Goal: Transaction & Acquisition: Purchase product/service

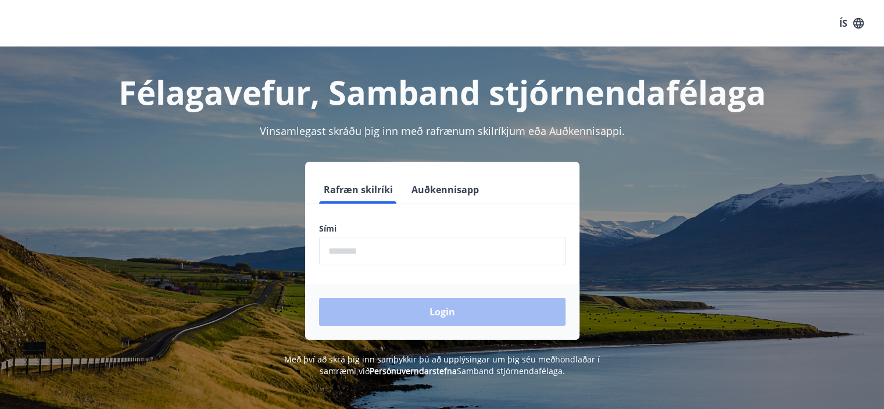
click at [349, 252] on input "phone" at bounding box center [442, 251] width 246 height 28
type input "********"
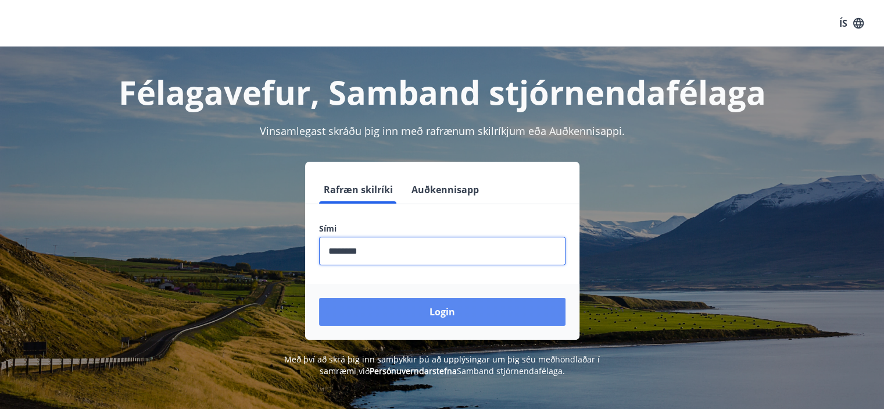
click at [425, 313] on button "Login" at bounding box center [442, 312] width 246 height 28
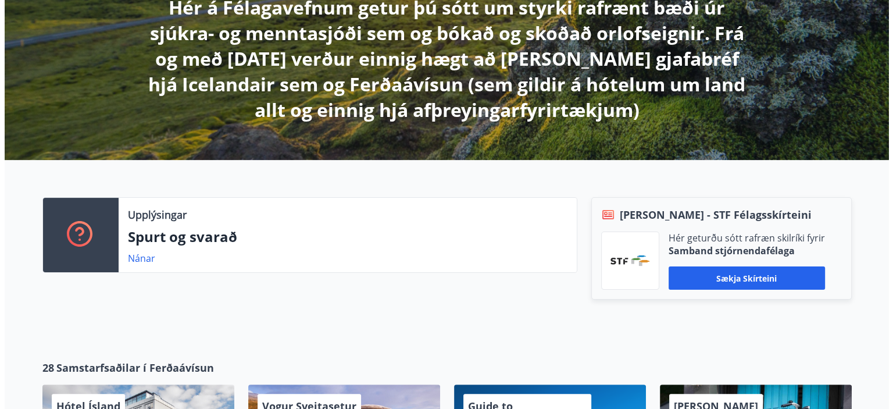
scroll to position [465, 0]
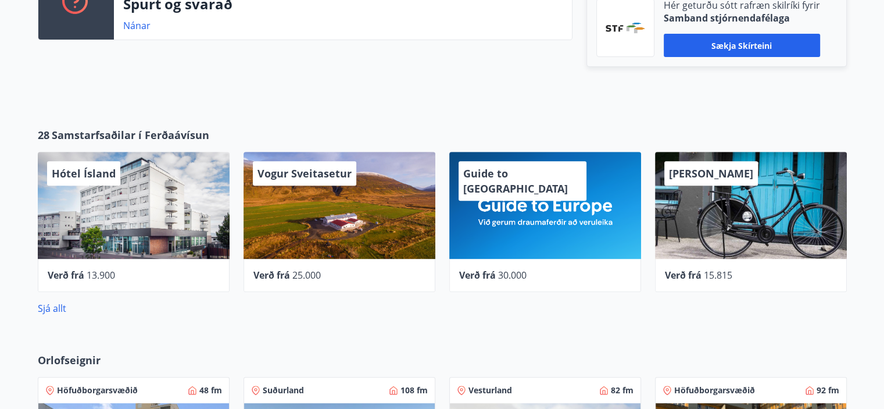
click at [178, 192] on div "Hótel Ísland" at bounding box center [134, 205] width 192 height 107
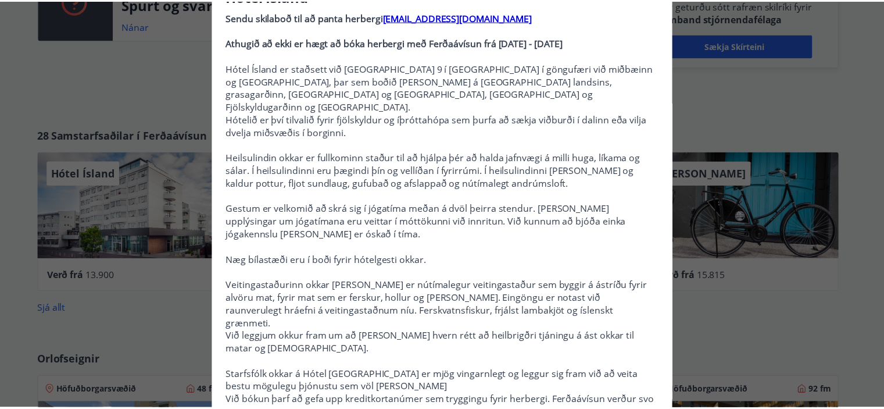
scroll to position [0, 0]
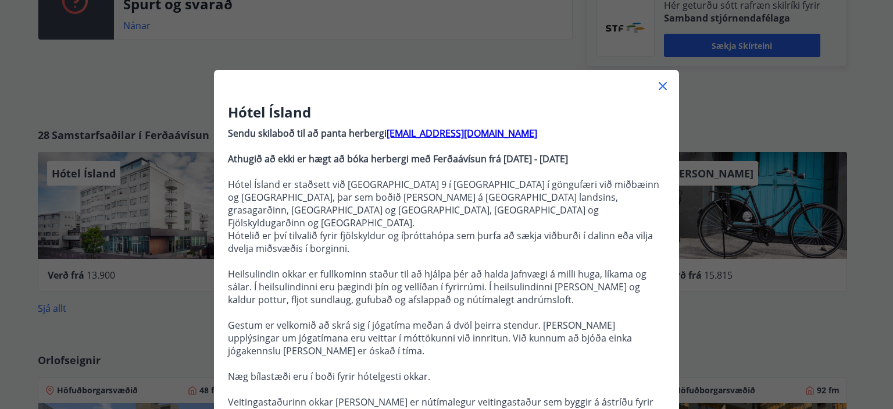
click at [657, 82] on icon at bounding box center [663, 86] width 14 height 14
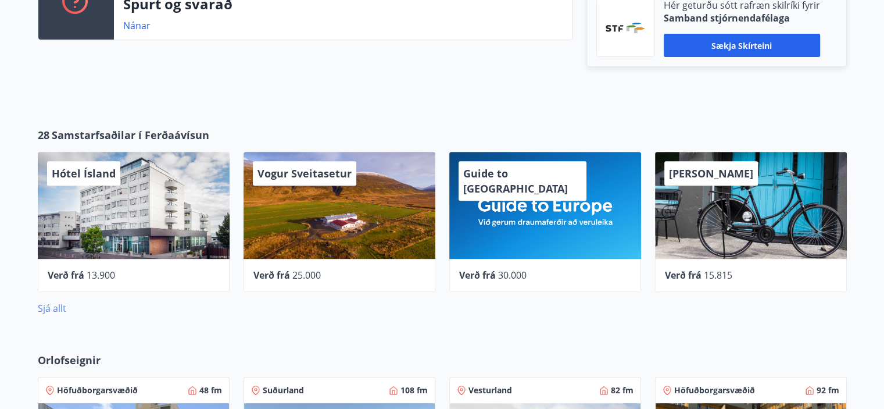
click at [49, 305] on link "Sjá allt" at bounding box center [52, 308] width 28 height 13
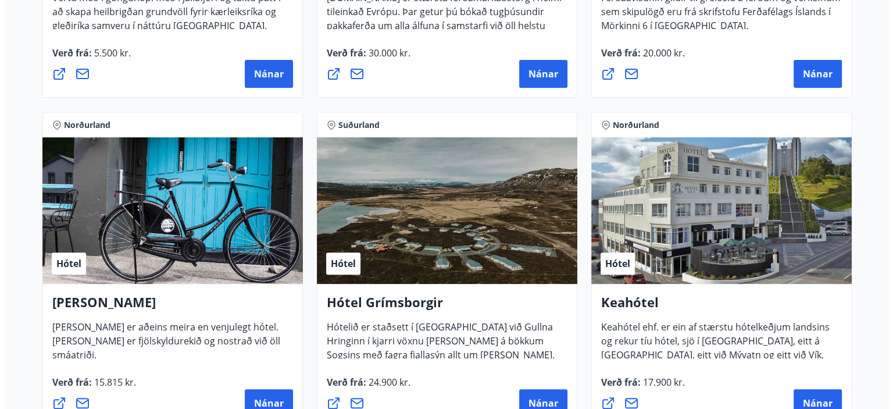
scroll to position [465, 0]
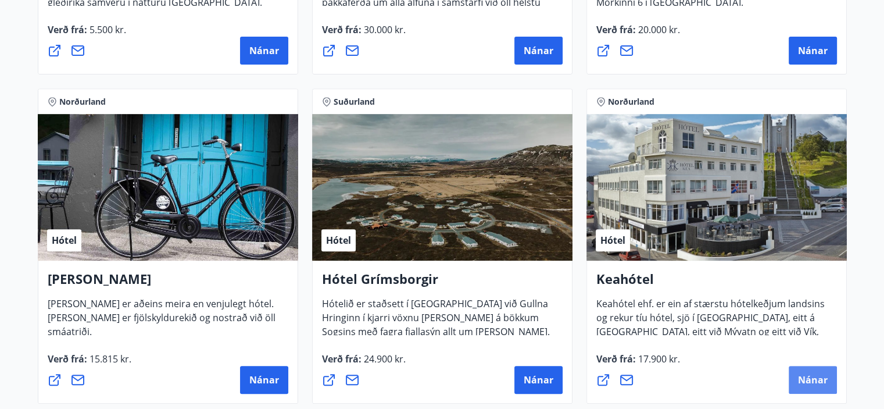
click at [807, 376] on span "Nánar" at bounding box center [813, 379] width 30 height 13
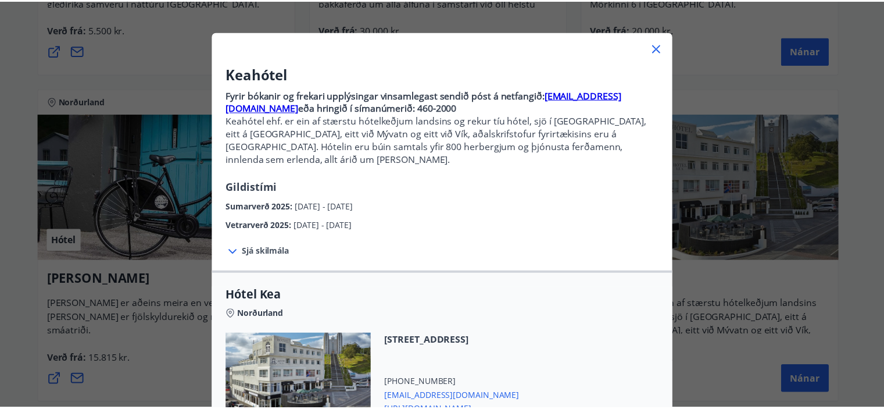
scroll to position [0, 0]
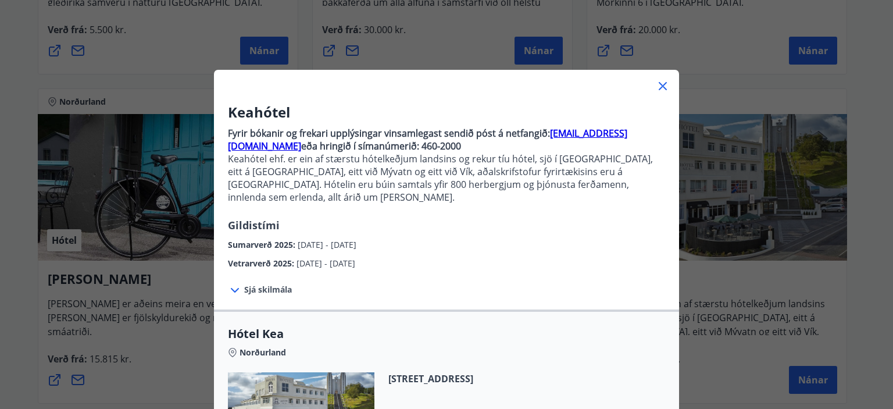
click at [657, 82] on icon at bounding box center [663, 86] width 14 height 14
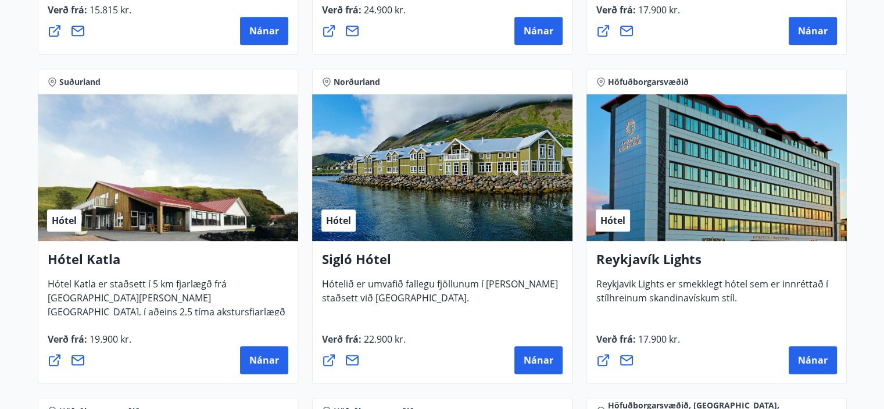
scroll to position [930, 0]
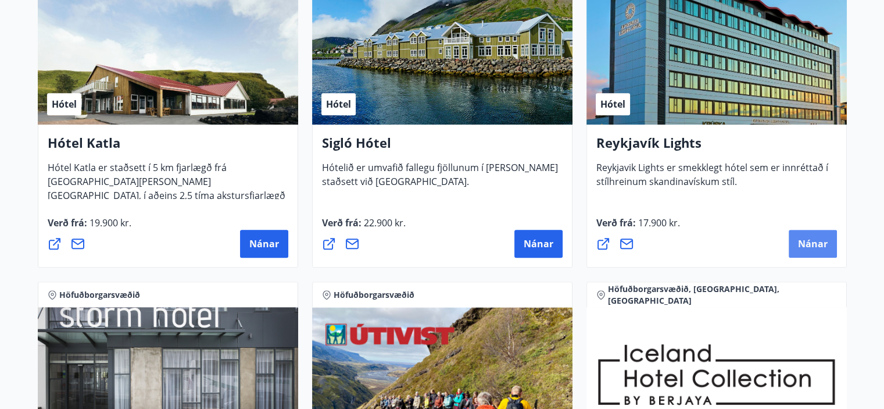
click at [804, 240] on span "Nánar" at bounding box center [813, 243] width 30 height 13
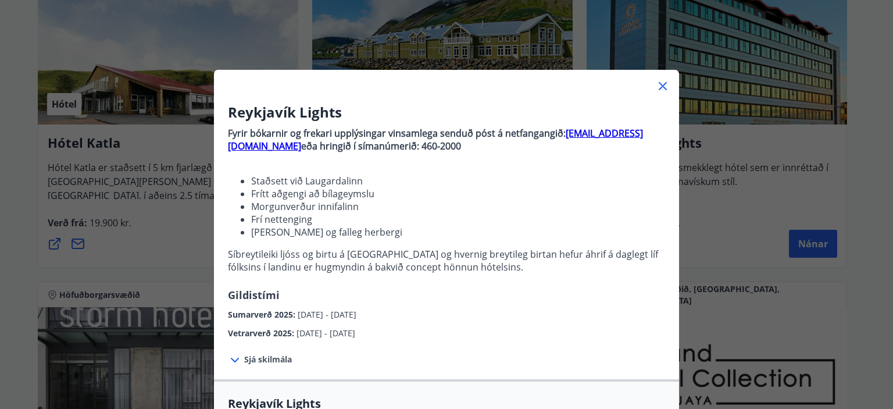
drag, startPoint x: 661, startPoint y: 83, endPoint x: 536, endPoint y: 123, distance: 131.0
click at [662, 83] on icon at bounding box center [663, 86] width 14 height 14
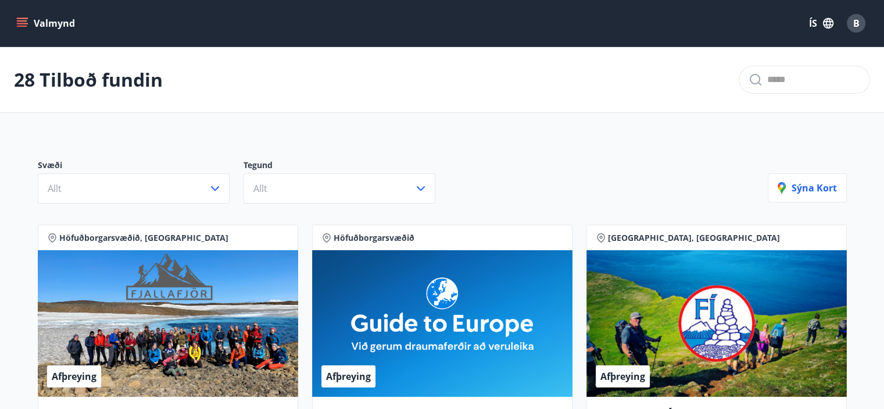
scroll to position [0, 0]
click at [23, 21] on icon "menu" at bounding box center [22, 20] width 10 height 1
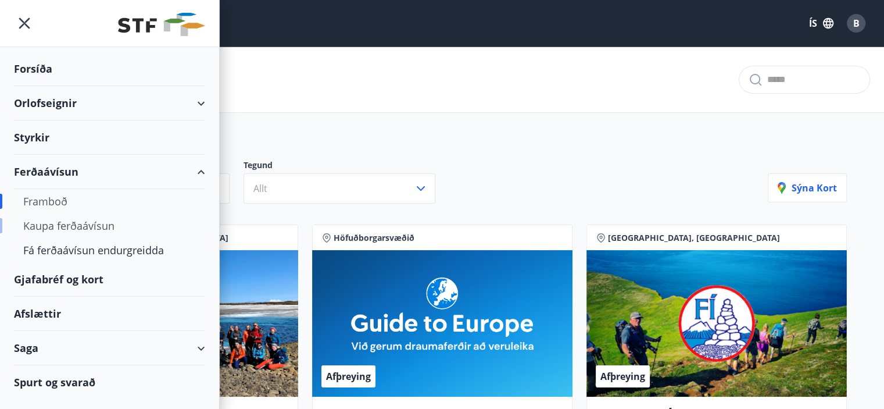
click at [77, 219] on div "Kaupa ferðaávísun" at bounding box center [109, 225] width 173 height 24
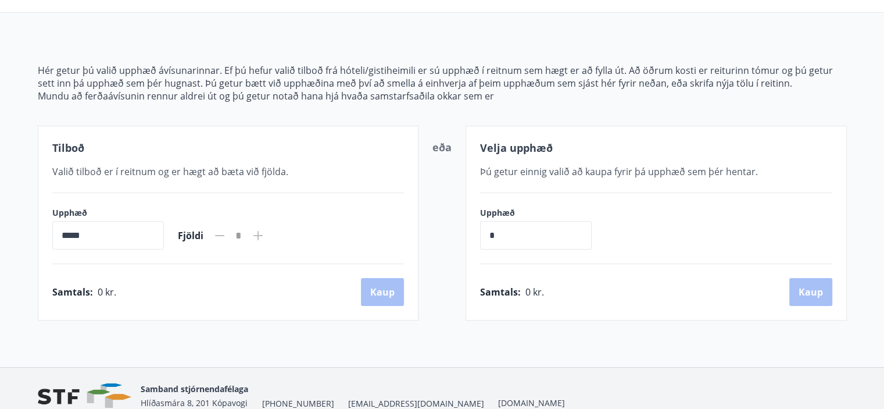
scroll to position [116, 0]
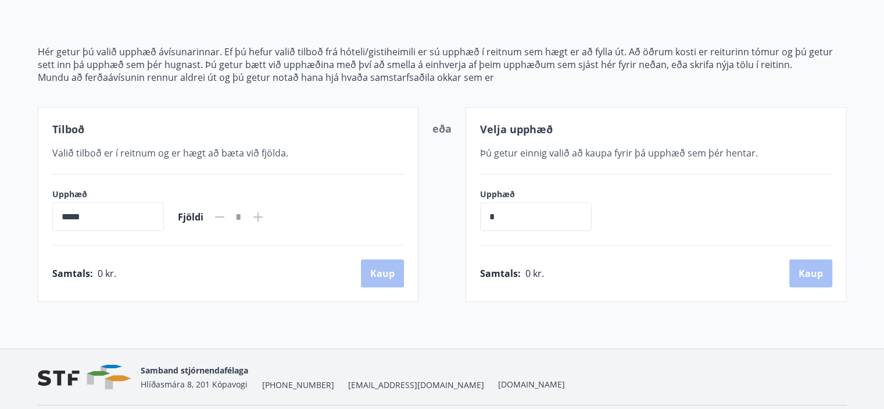
click at [520, 220] on input "*" at bounding box center [536, 216] width 112 height 28
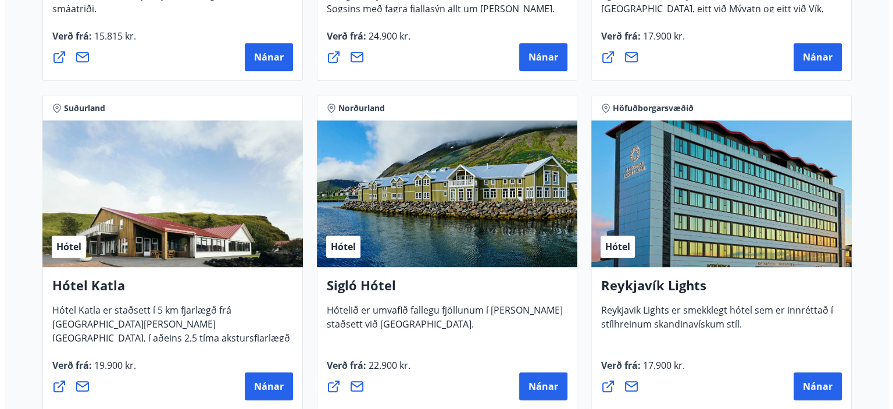
scroll to position [814, 0]
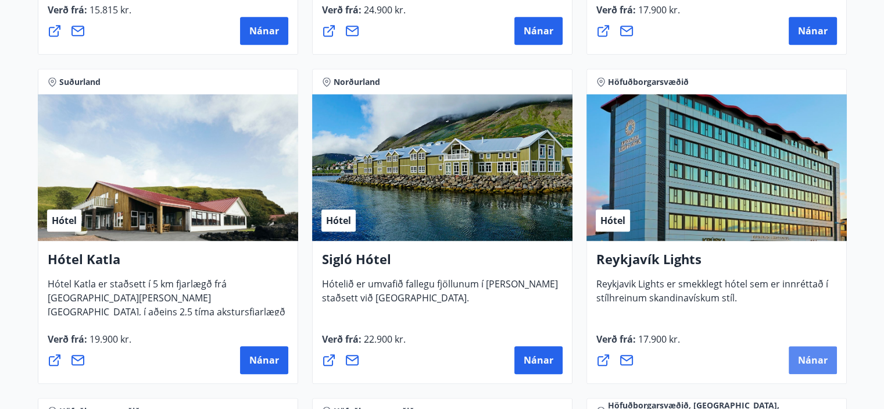
click at [818, 355] on span "Nánar" at bounding box center [813, 359] width 30 height 13
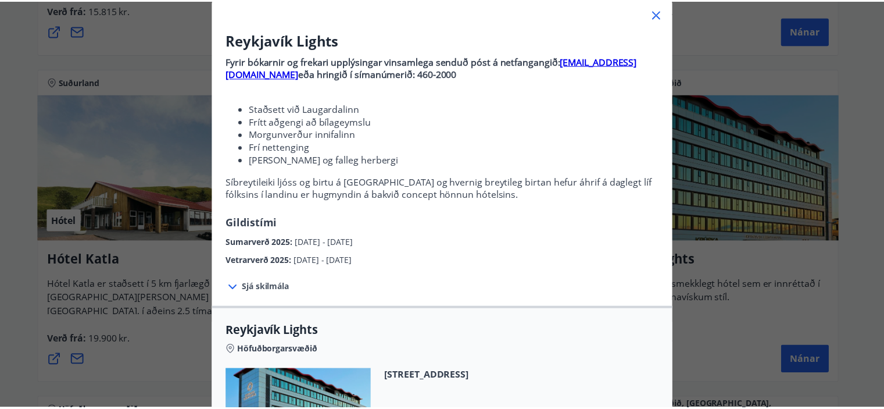
scroll to position [0, 0]
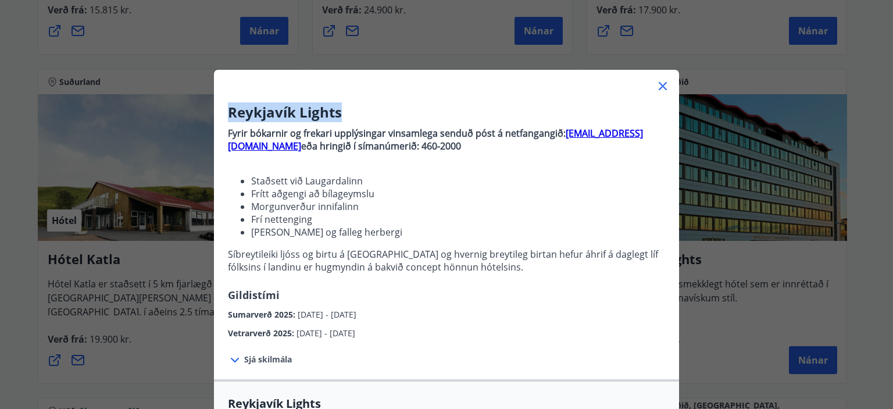
drag, startPoint x: 338, startPoint y: 108, endPoint x: 224, endPoint y: 106, distance: 113.9
click at [228, 106] on h3 "Reykjavík Lights" at bounding box center [446, 112] width 437 height 20
copy h3 "Reykjavík Lights"
click at [658, 81] on icon at bounding box center [663, 86] width 14 height 14
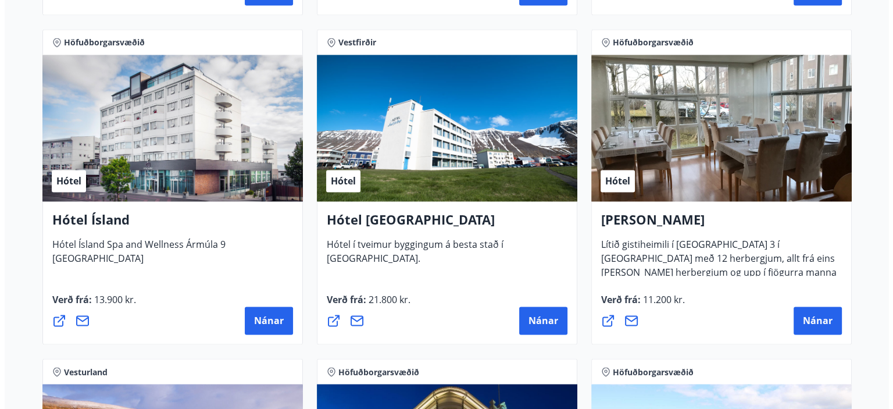
scroll to position [1860, 0]
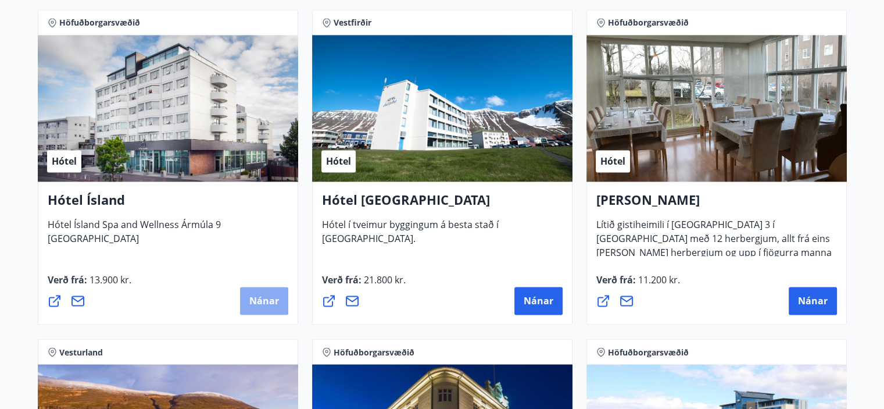
click at [251, 292] on button "Nánar" at bounding box center [264, 300] width 48 height 28
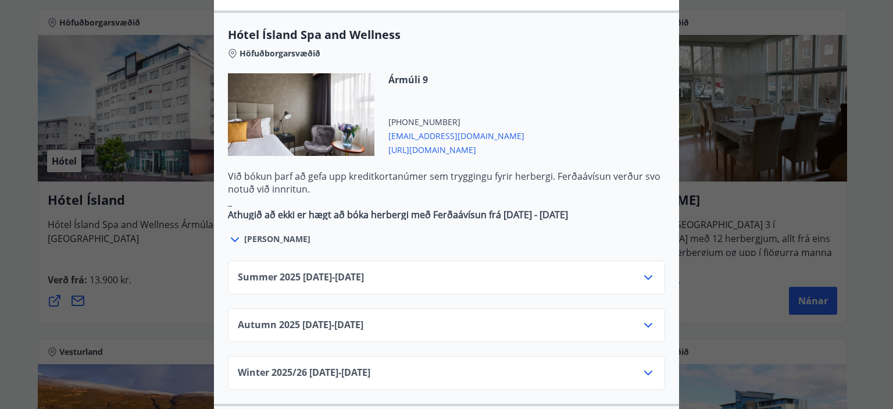
scroll to position [697, 0]
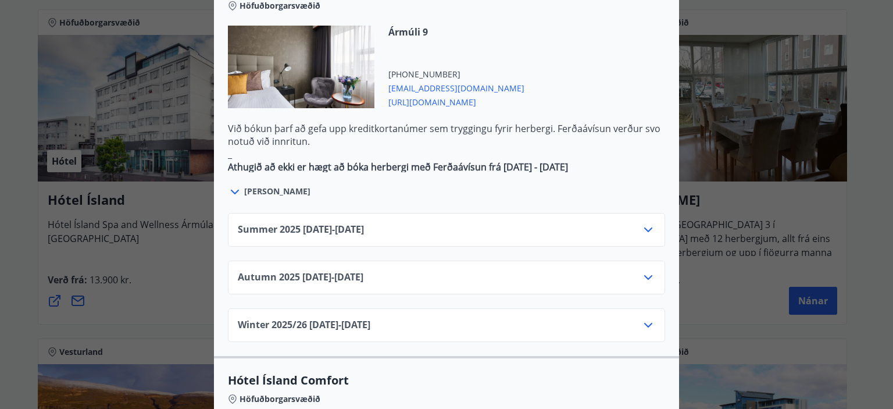
click at [644, 223] on icon at bounding box center [648, 230] width 14 height 14
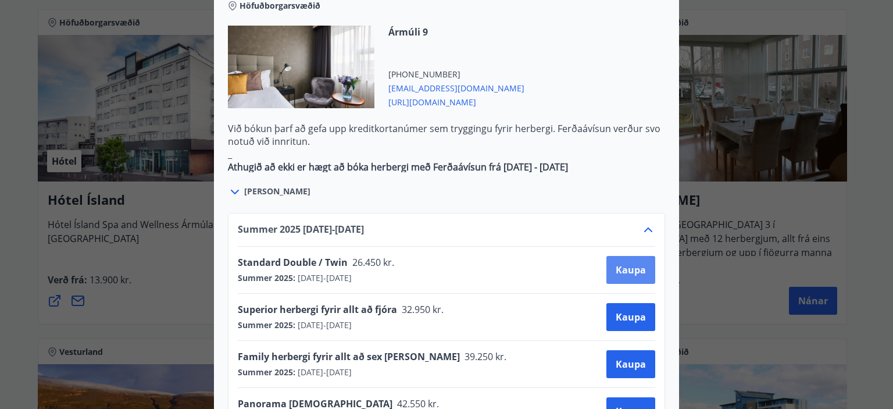
click at [628, 263] on span "Kaupa" at bounding box center [630, 269] width 30 height 13
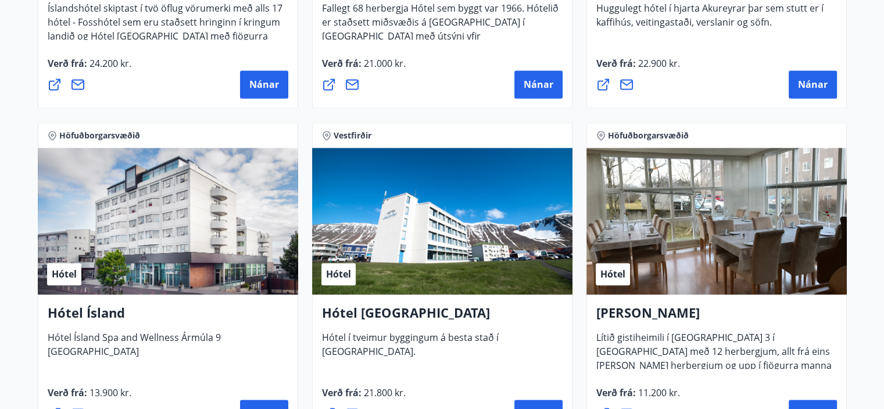
scroll to position [1861, 0]
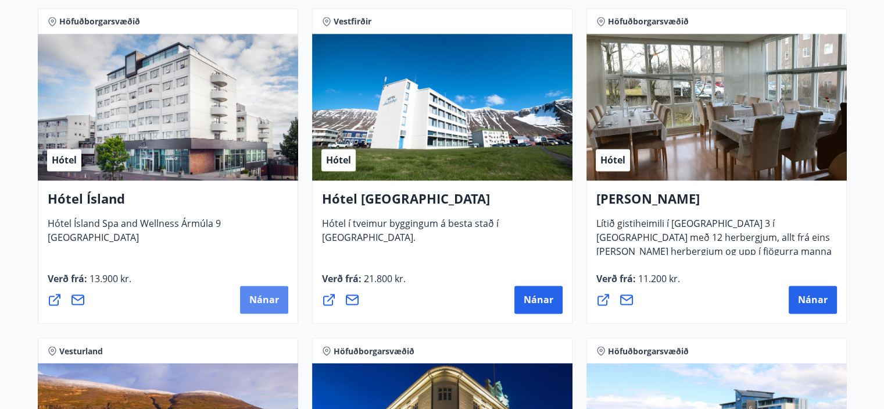
click at [266, 295] on span "Nánar" at bounding box center [264, 299] width 30 height 13
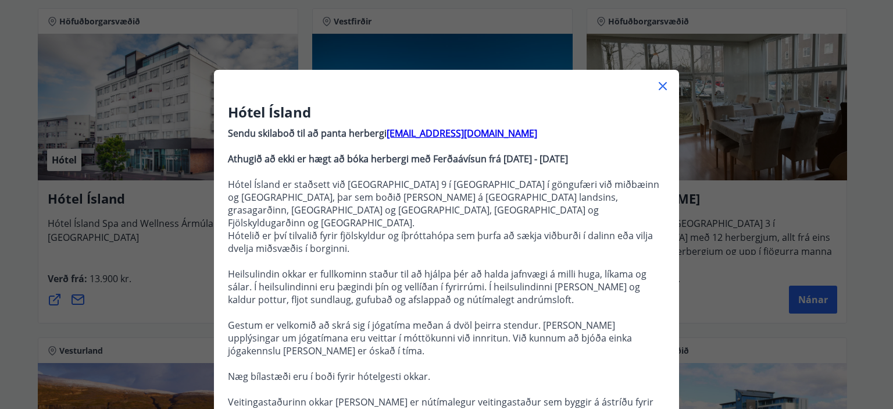
click at [658, 83] on icon at bounding box center [662, 86] width 8 height 8
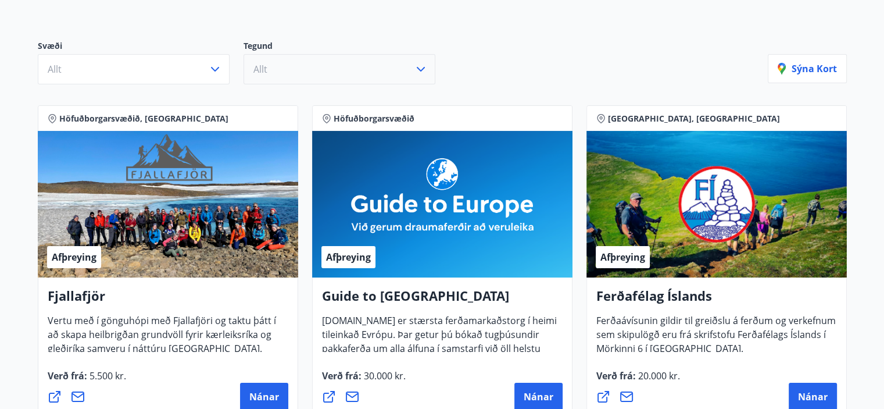
scroll to position [0, 0]
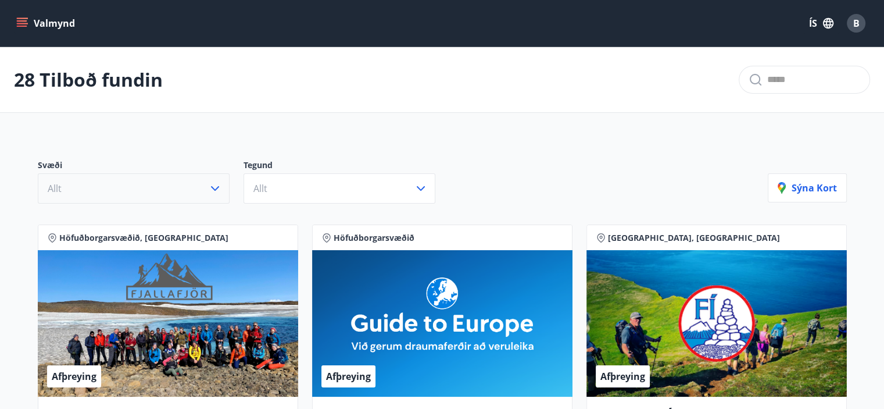
click at [219, 185] on icon "button" at bounding box center [215, 188] width 14 height 14
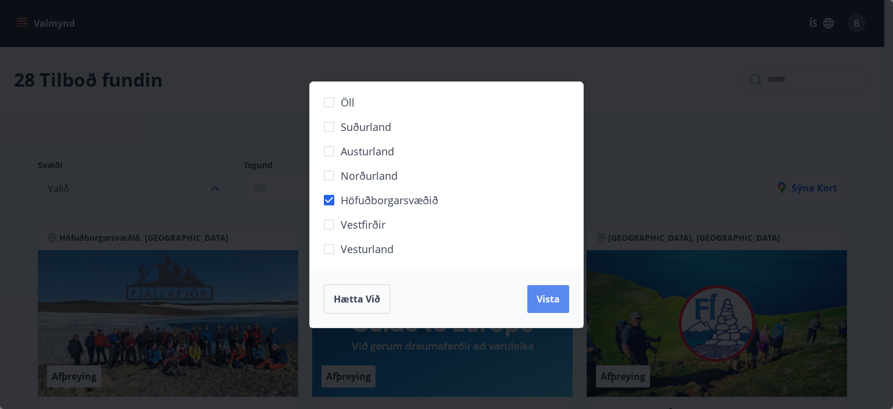
click at [540, 295] on span "Vista" at bounding box center [547, 298] width 23 height 13
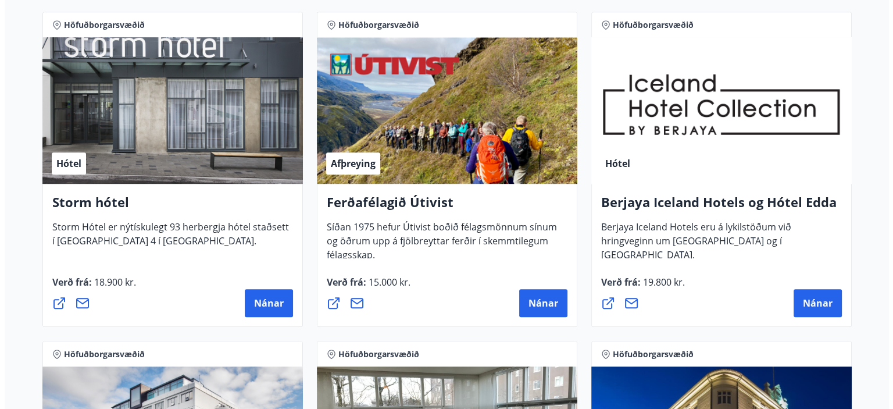
scroll to position [581, 0]
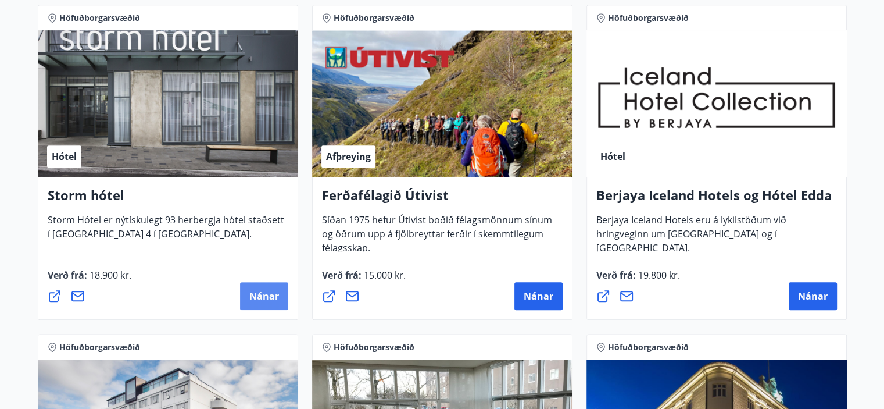
click at [256, 295] on span "Nánar" at bounding box center [264, 295] width 30 height 13
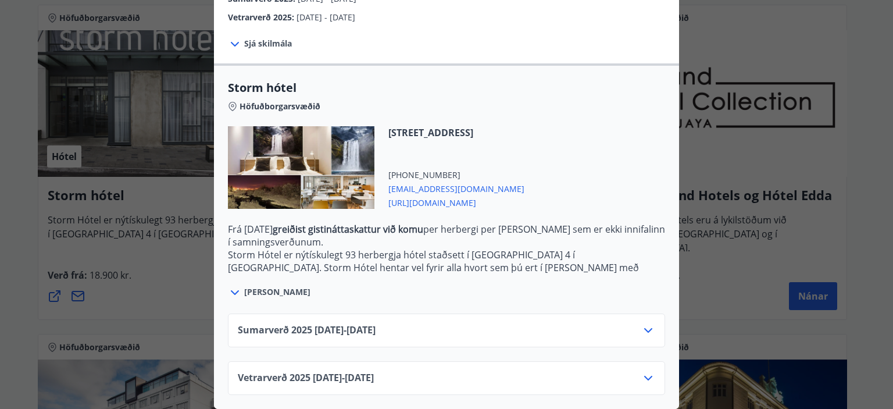
scroll to position [241, 0]
click at [641, 323] on icon at bounding box center [648, 330] width 14 height 14
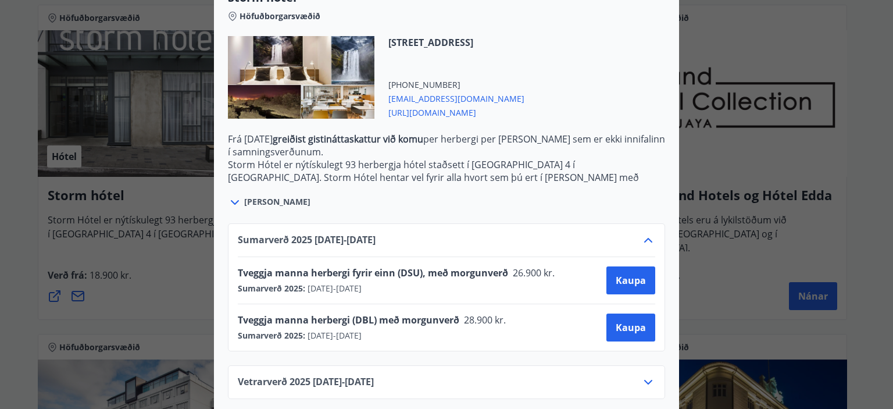
scroll to position [335, 0]
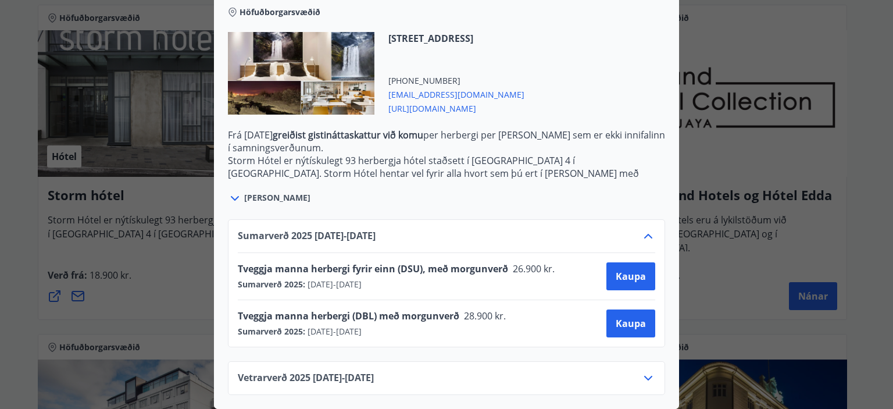
click at [229, 191] on icon at bounding box center [235, 198] width 14 height 14
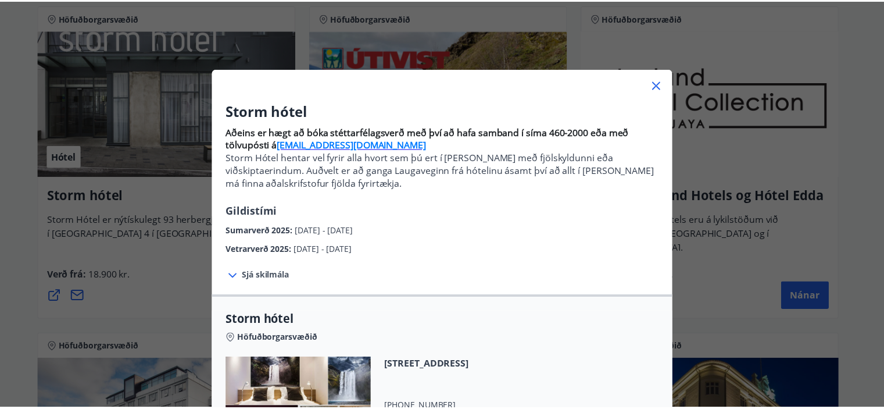
scroll to position [0, 0]
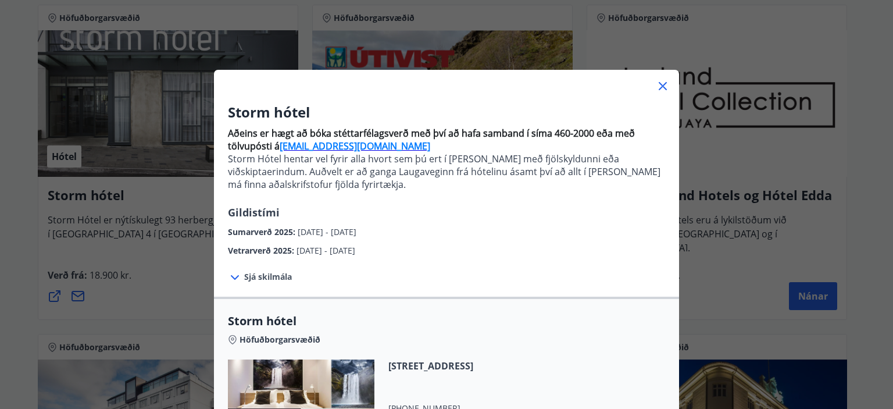
click at [658, 85] on icon at bounding box center [662, 86] width 8 height 8
